Goal: Find specific page/section: Find specific page/section

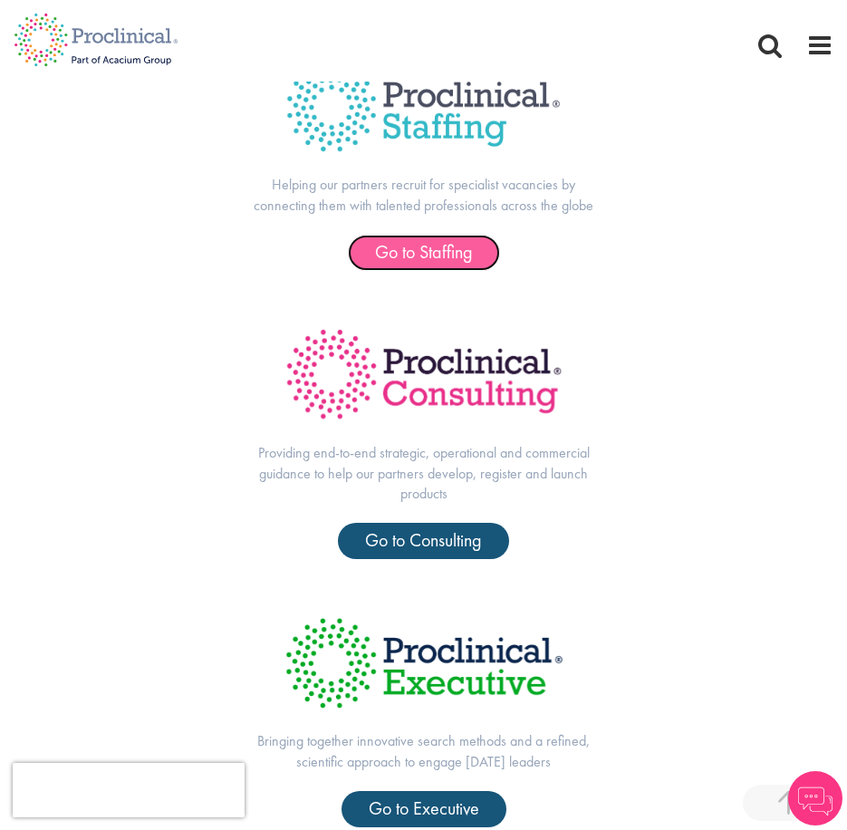
click at [468, 250] on span "Go to Staffing" at bounding box center [424, 252] width 98 height 24
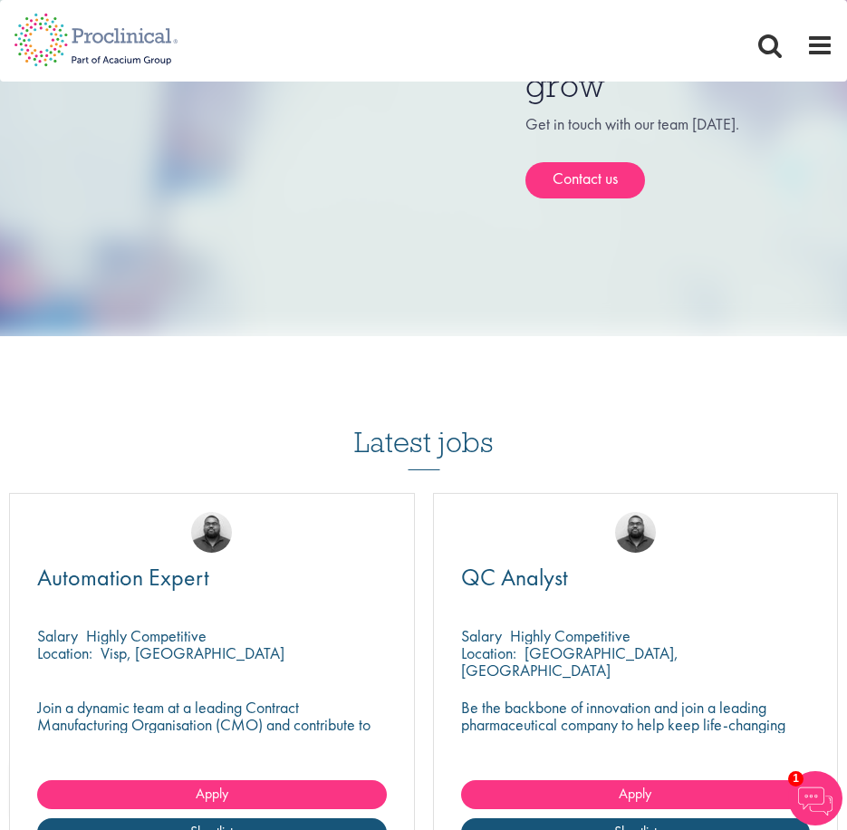
scroll to position [1812, 0]
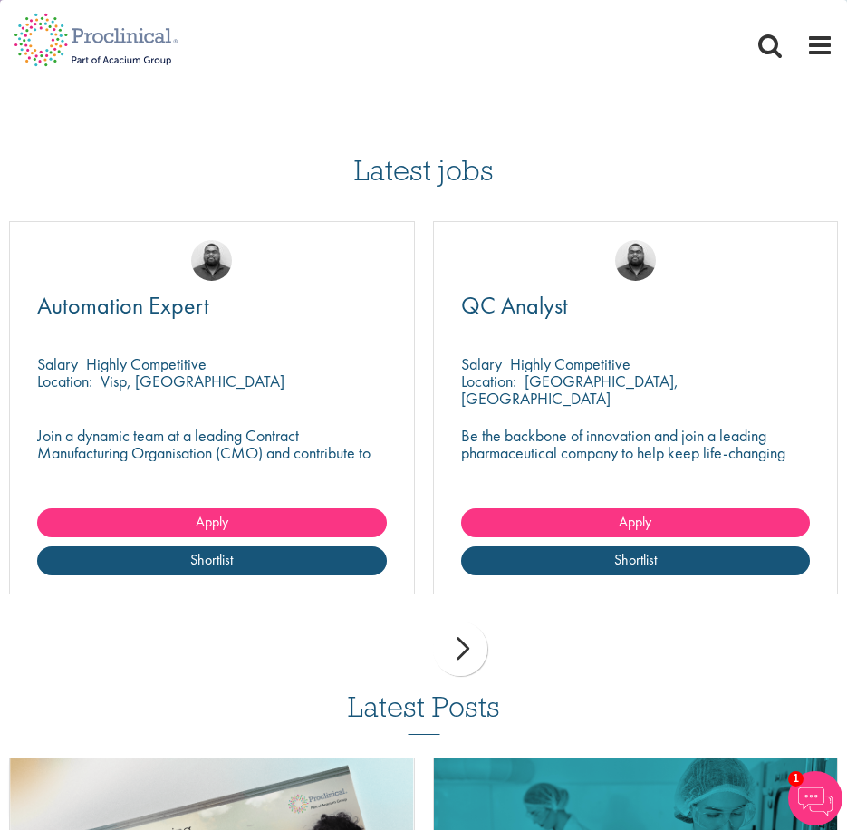
click at [460, 652] on div "next" at bounding box center [460, 649] width 54 height 54
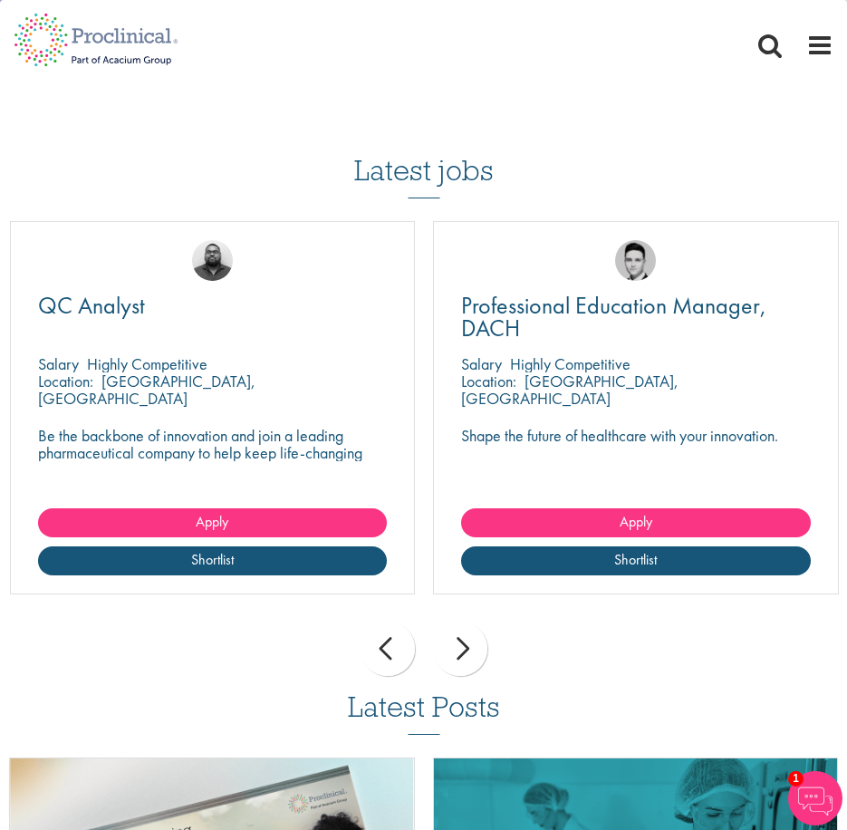
click at [460, 652] on div "next" at bounding box center [460, 649] width 54 height 54
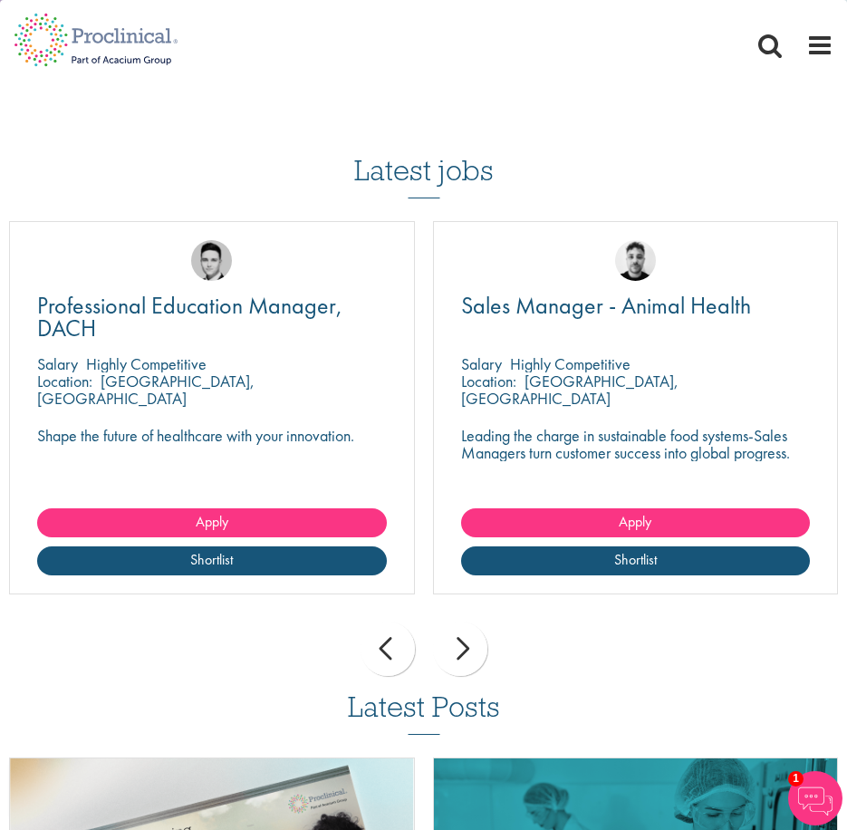
click at [460, 652] on div "next" at bounding box center [460, 649] width 54 height 54
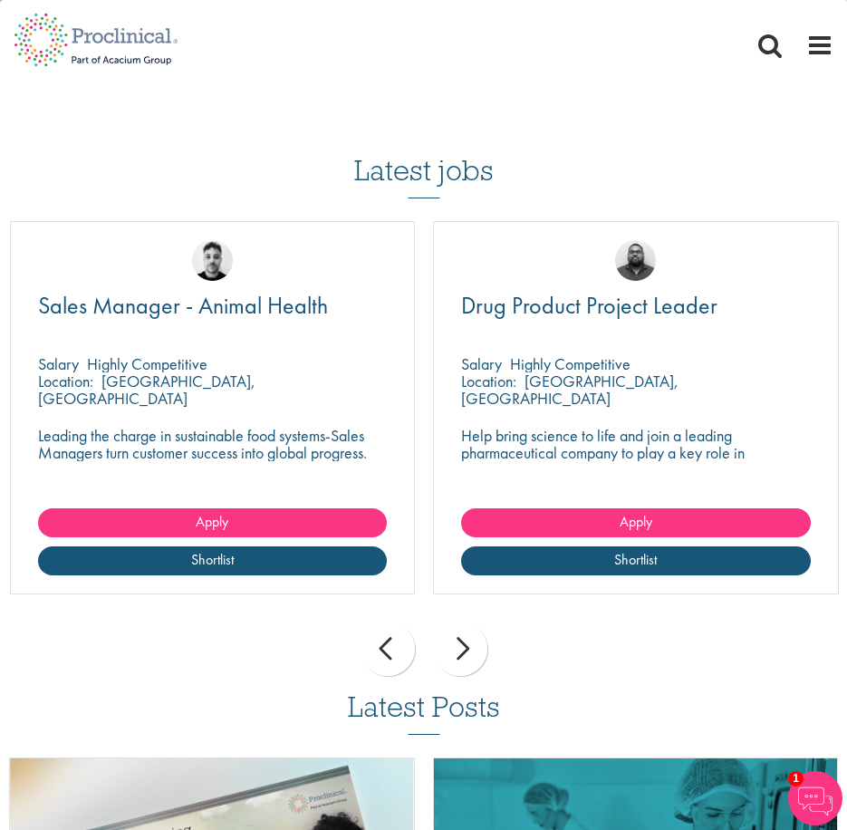
click at [460, 652] on div "next" at bounding box center [460, 649] width 54 height 54
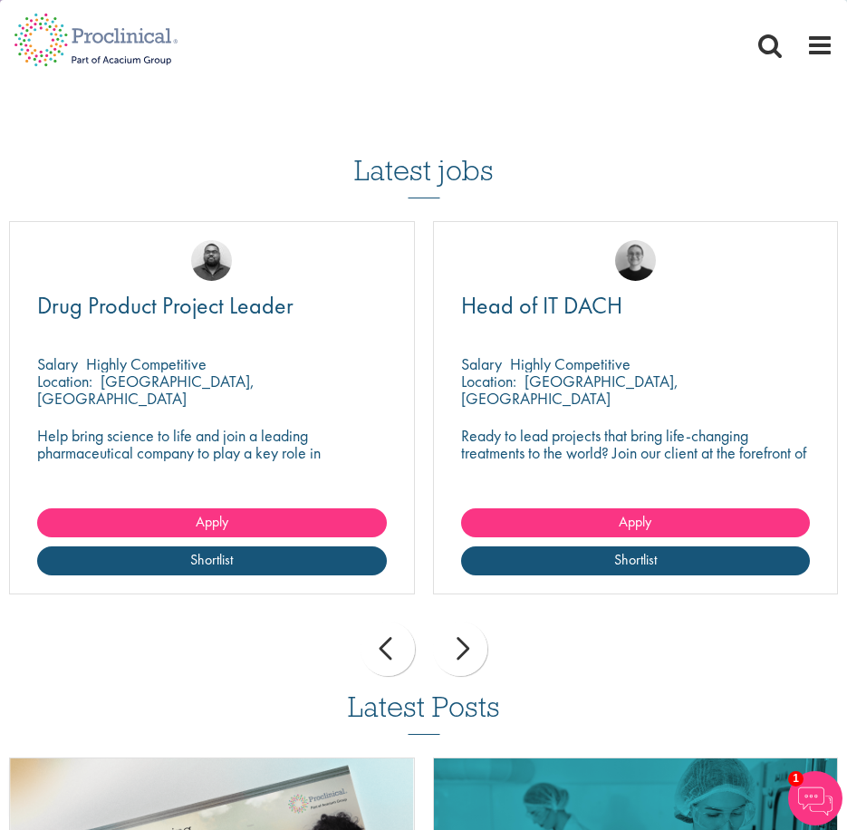
click at [460, 652] on div "next" at bounding box center [460, 649] width 54 height 54
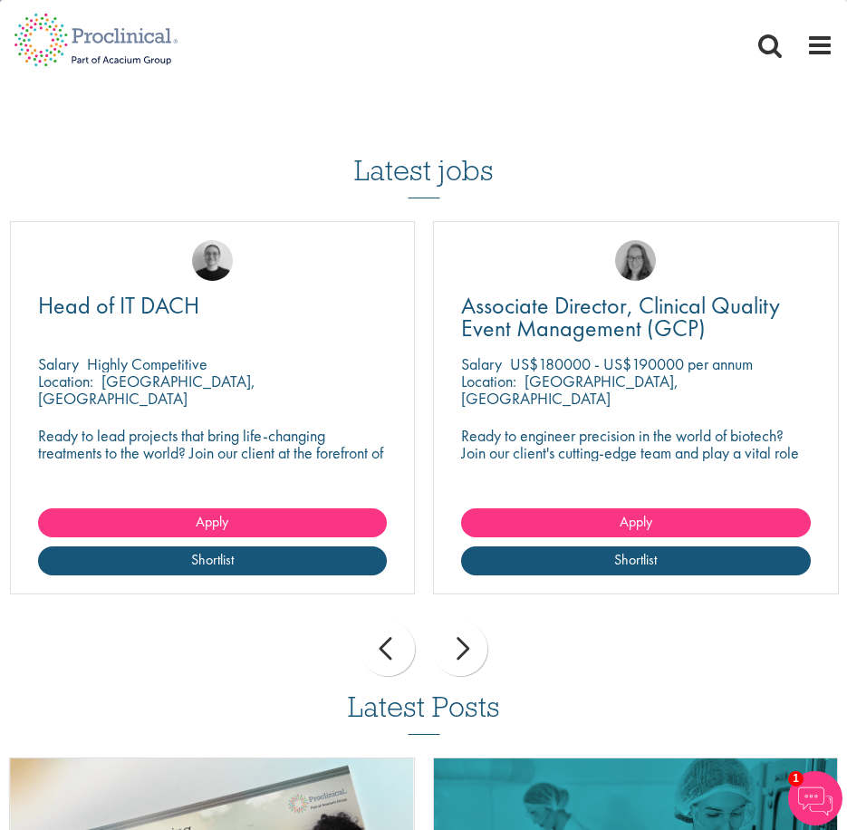
click at [460, 652] on div "next" at bounding box center [460, 649] width 54 height 54
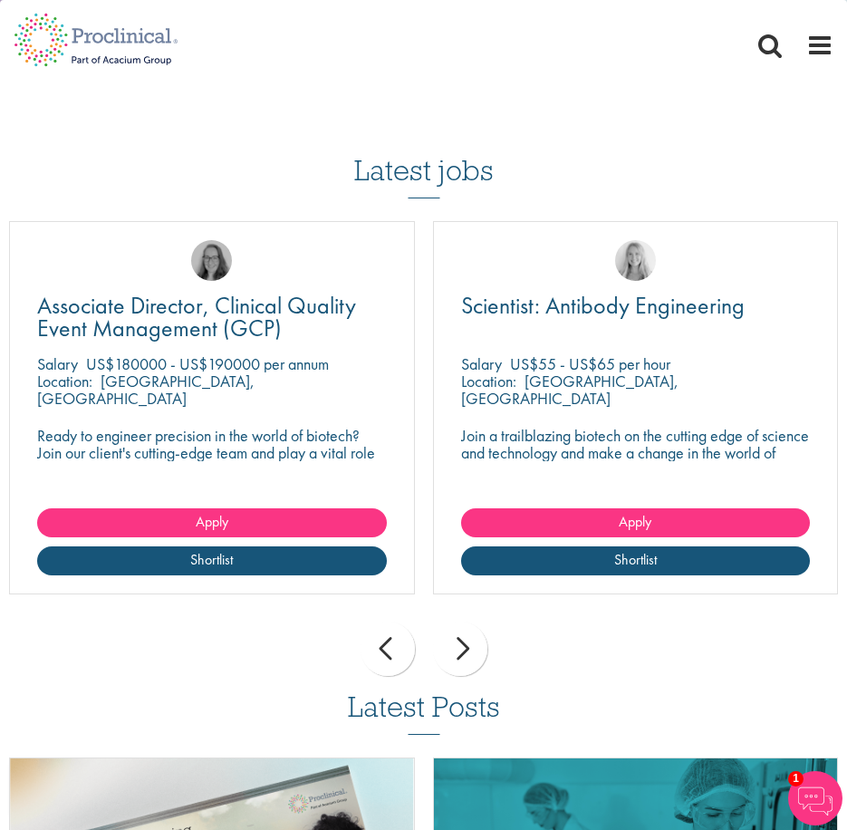
click at [460, 652] on div "next" at bounding box center [460, 649] width 54 height 54
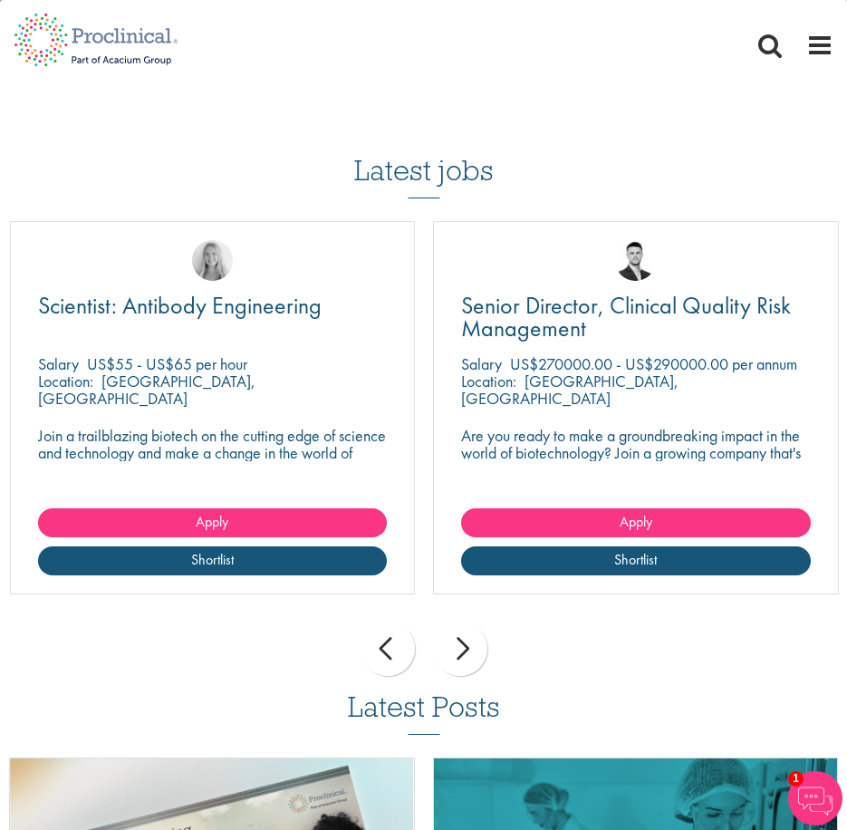
click at [460, 652] on div "next" at bounding box center [460, 649] width 54 height 54
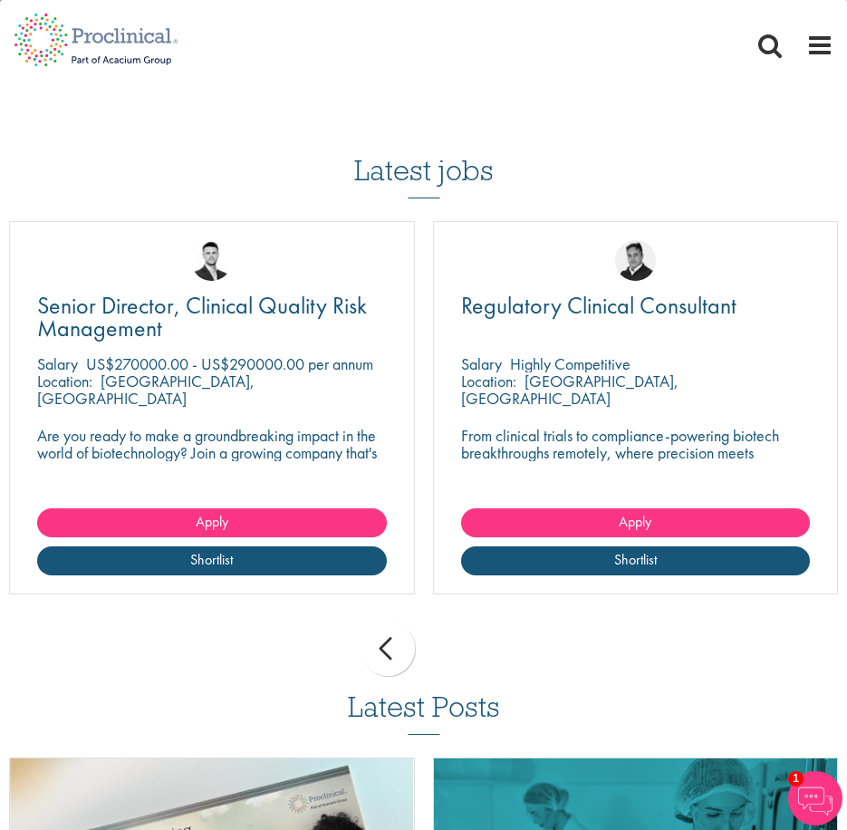
click at [460, 652] on div "prev next" at bounding box center [423, 651] width 847 height 79
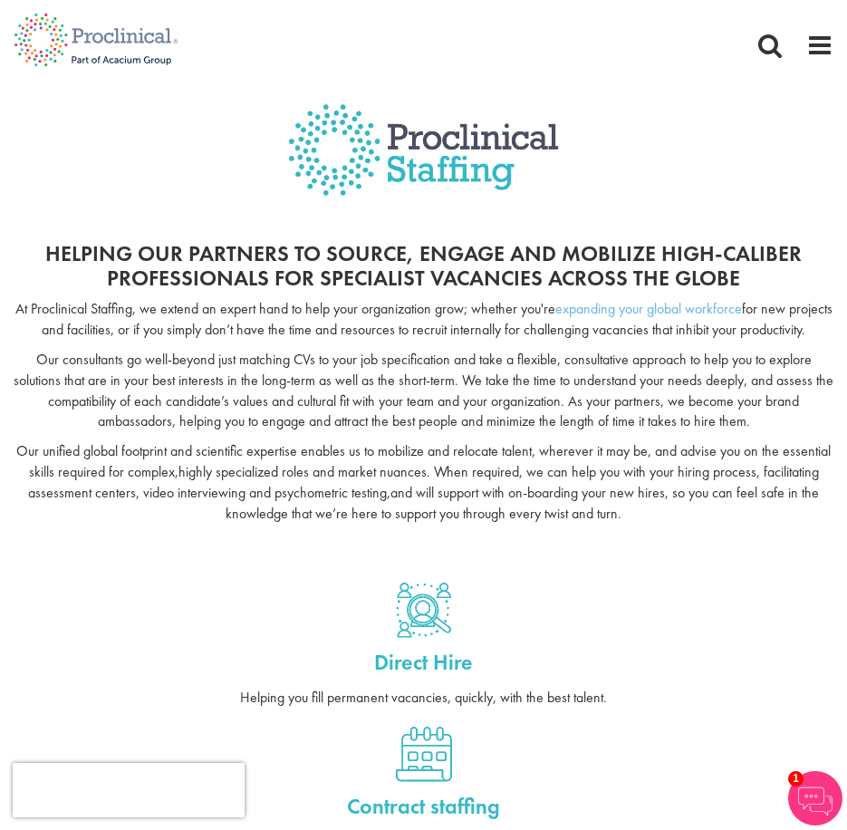
scroll to position [0, 0]
